Goal: Transaction & Acquisition: Purchase product/service

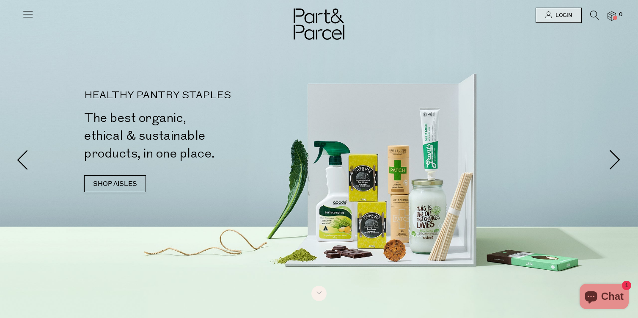
click at [590, 14] on icon at bounding box center [594, 15] width 9 height 9
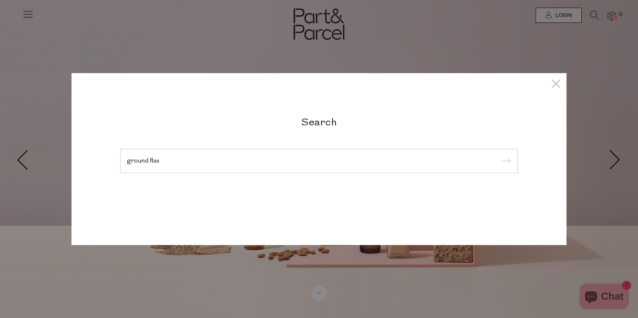
type input "ground flax"
click at [498, 155] on input "submit" at bounding box center [504, 161] width 13 height 13
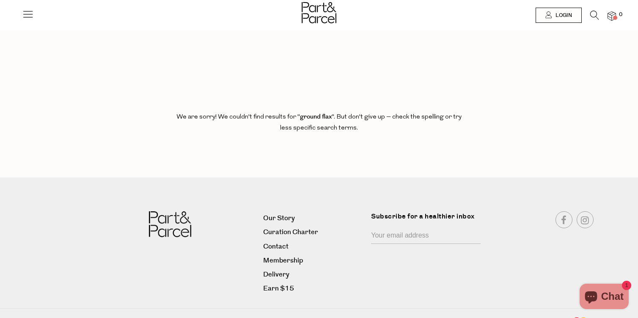
click at [595, 14] on icon at bounding box center [594, 15] width 9 height 9
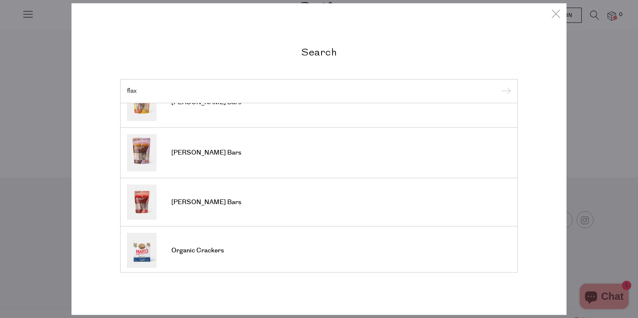
scroll to position [317, 0]
click at [592, 86] on div "Search flax Flaxseed Meal Organic Crackers Organic Crackers Organic Crackers Gr…" at bounding box center [319, 159] width 638 height 318
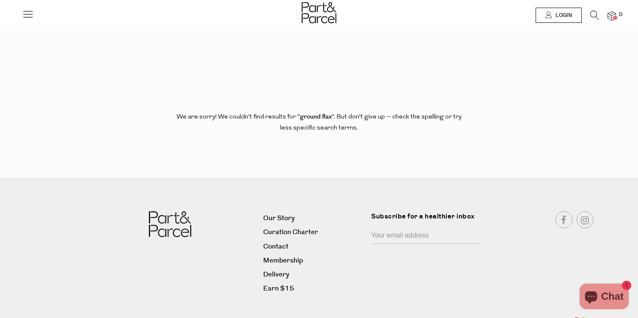
click at [25, 16] on icon at bounding box center [28, 14] width 12 height 12
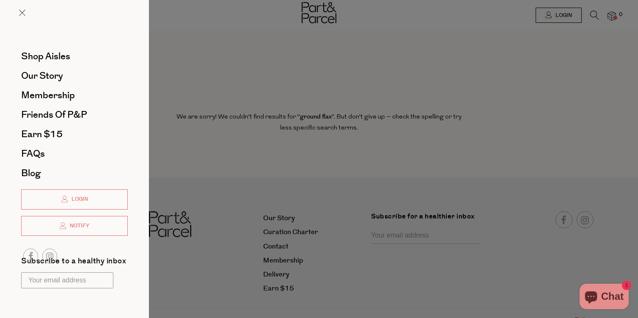
click at [445, 39] on div at bounding box center [319, 159] width 638 height 318
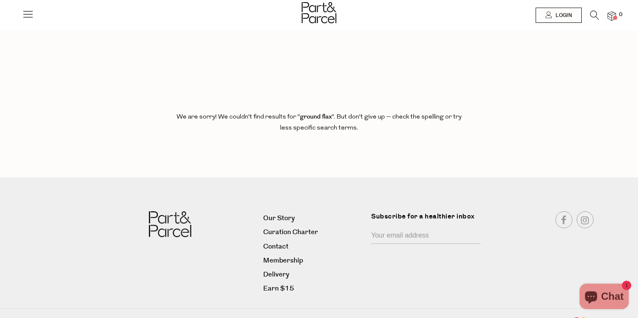
click at [595, 12] on icon at bounding box center [594, 15] width 9 height 9
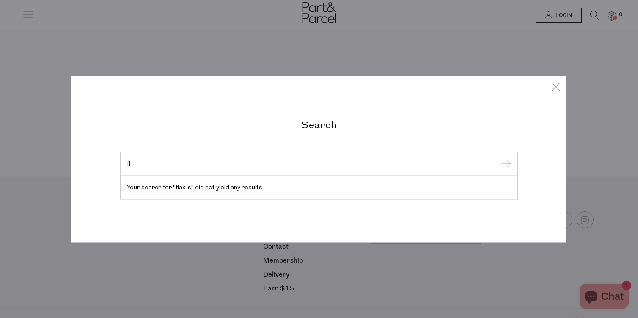
type input "f"
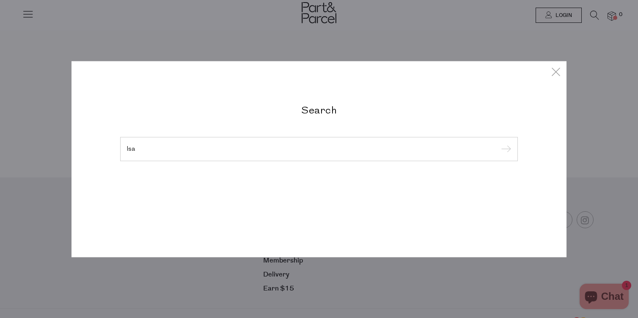
type input "lsa"
click at [498, 143] on input "submit" at bounding box center [504, 149] width 13 height 13
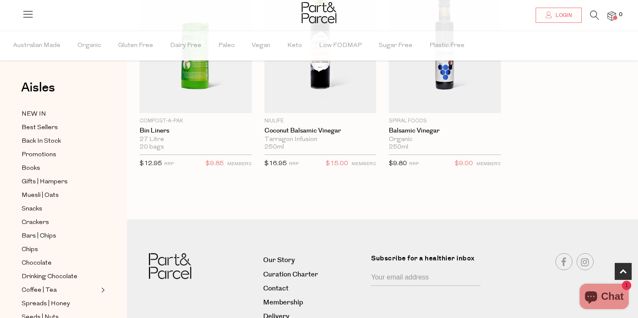
scroll to position [579, 0]
